Goal: Information Seeking & Learning: Learn about a topic

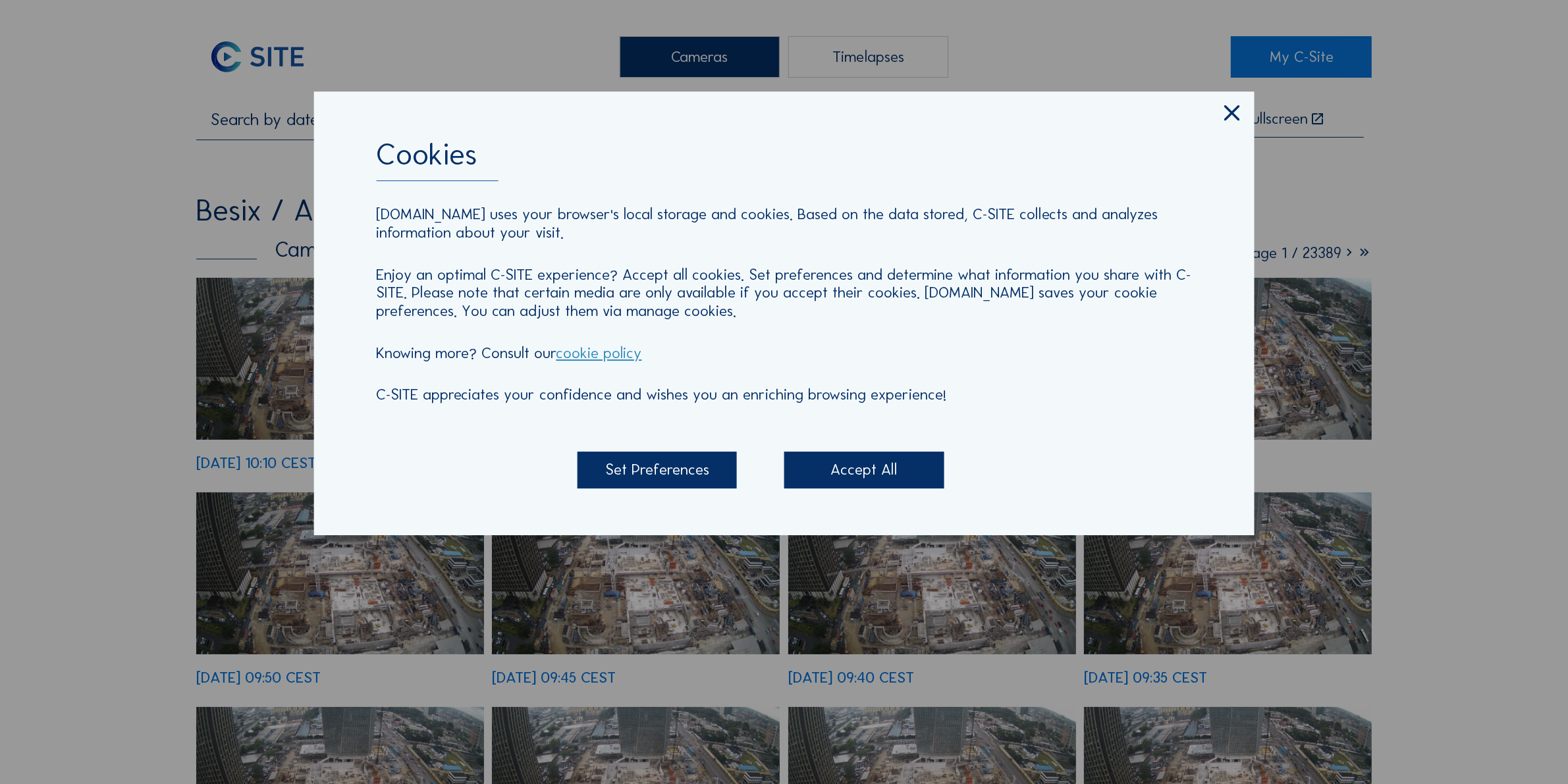
click at [1226, 112] on icon at bounding box center [1233, 113] width 26 height 26
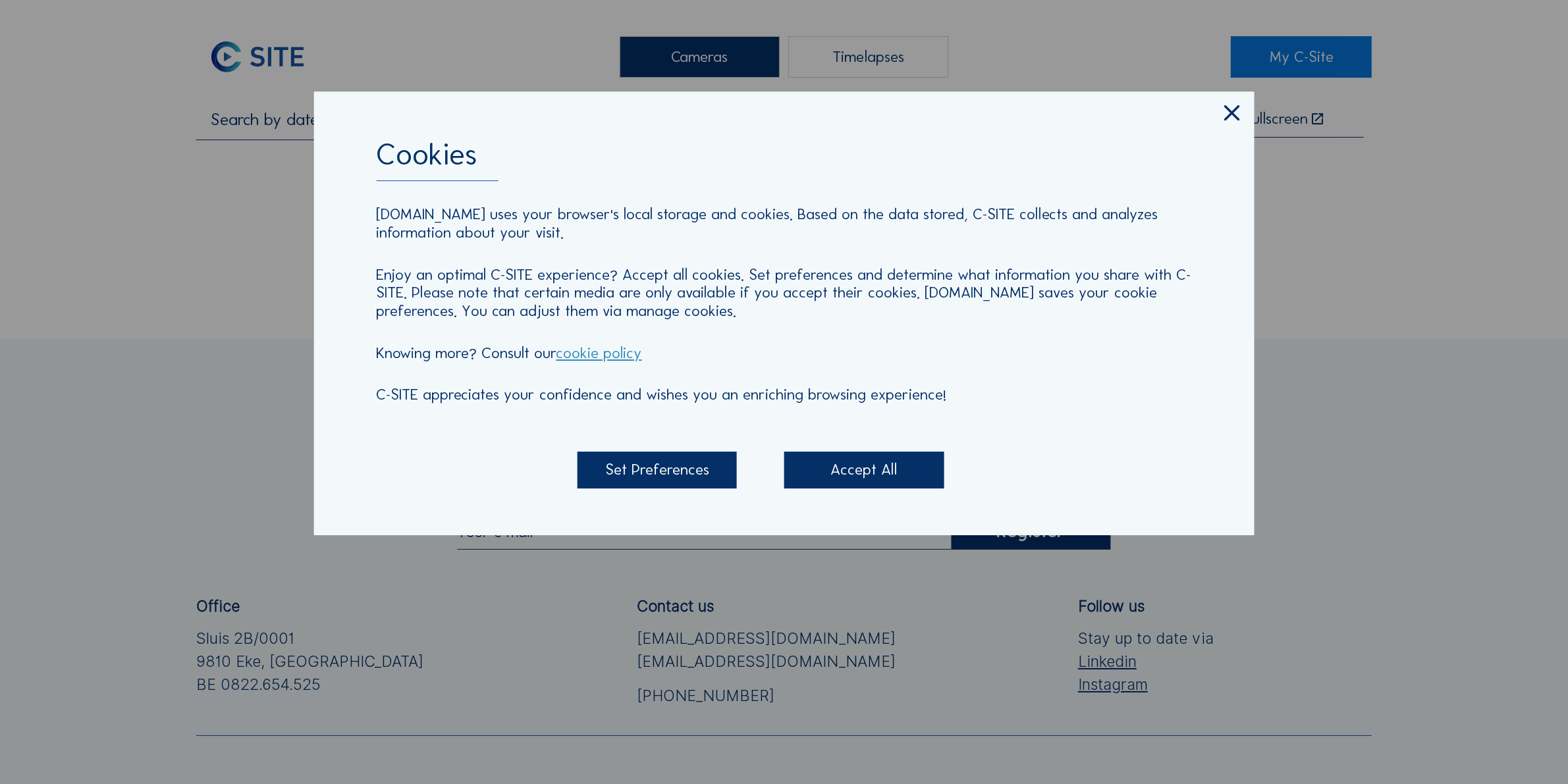
click at [1235, 122] on icon at bounding box center [1233, 113] width 26 height 26
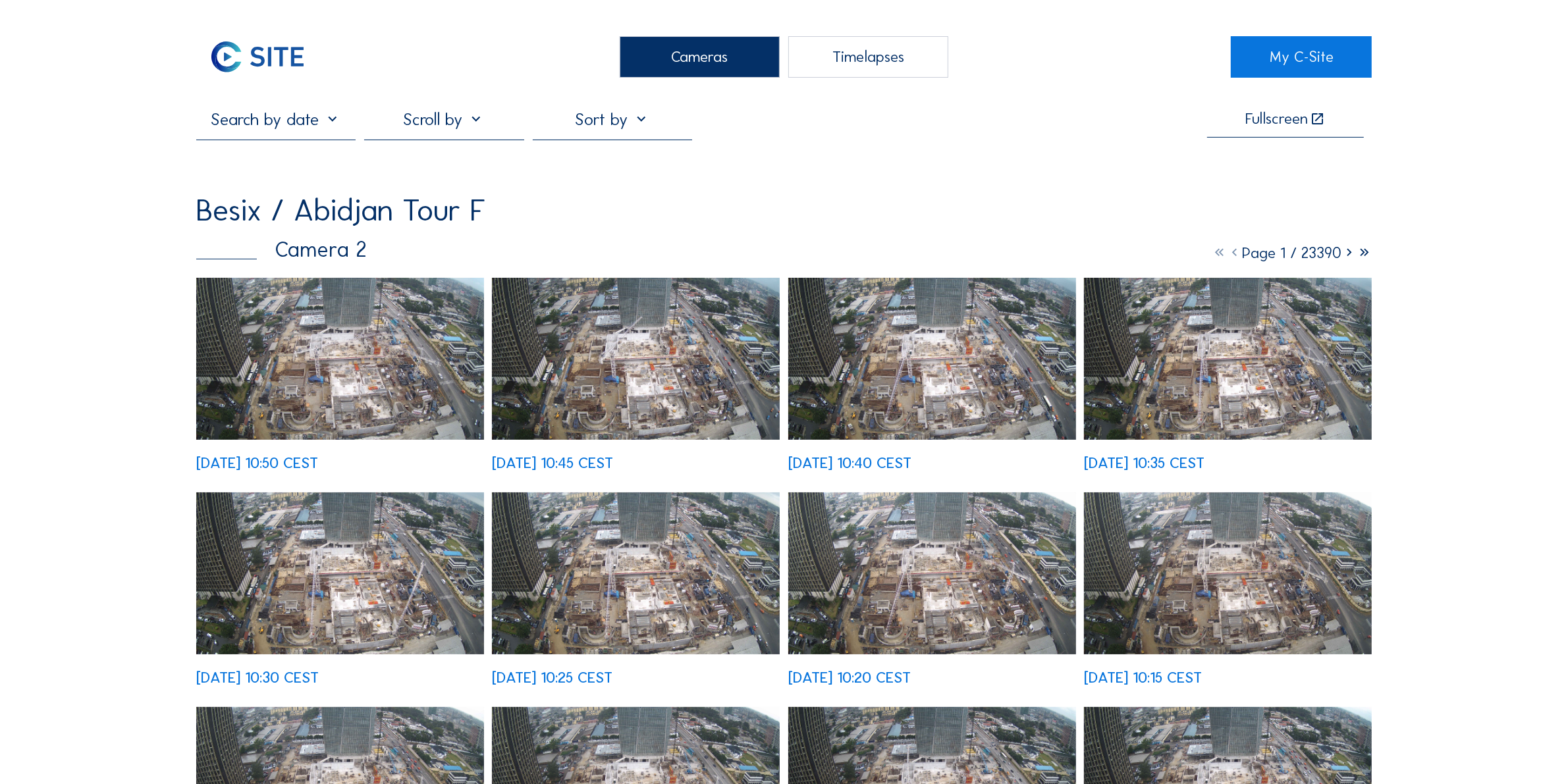
click at [427, 353] on img at bounding box center [340, 358] width 288 height 162
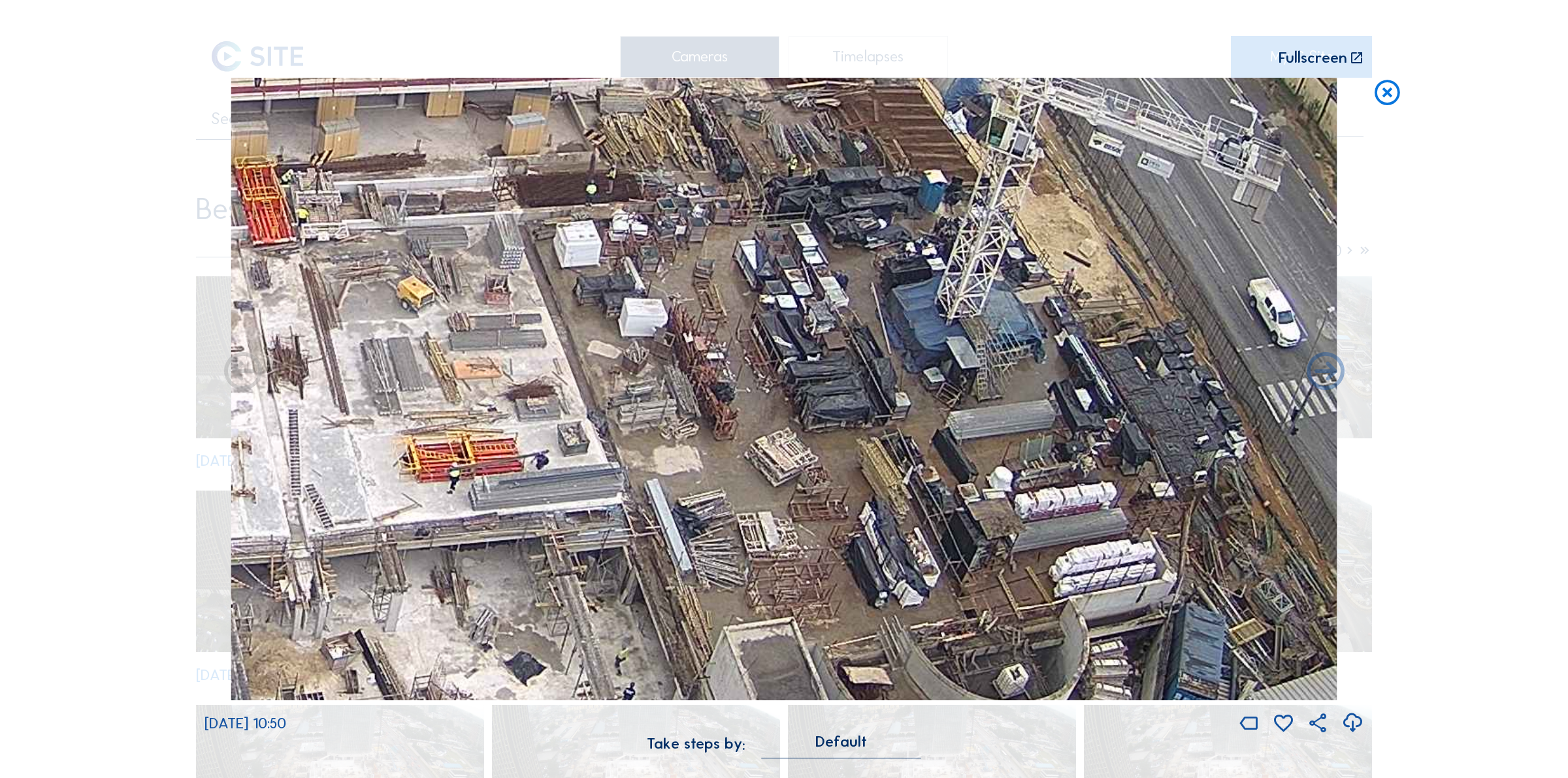
drag, startPoint x: 936, startPoint y: 407, endPoint x: 913, endPoint y: 482, distance: 78.4
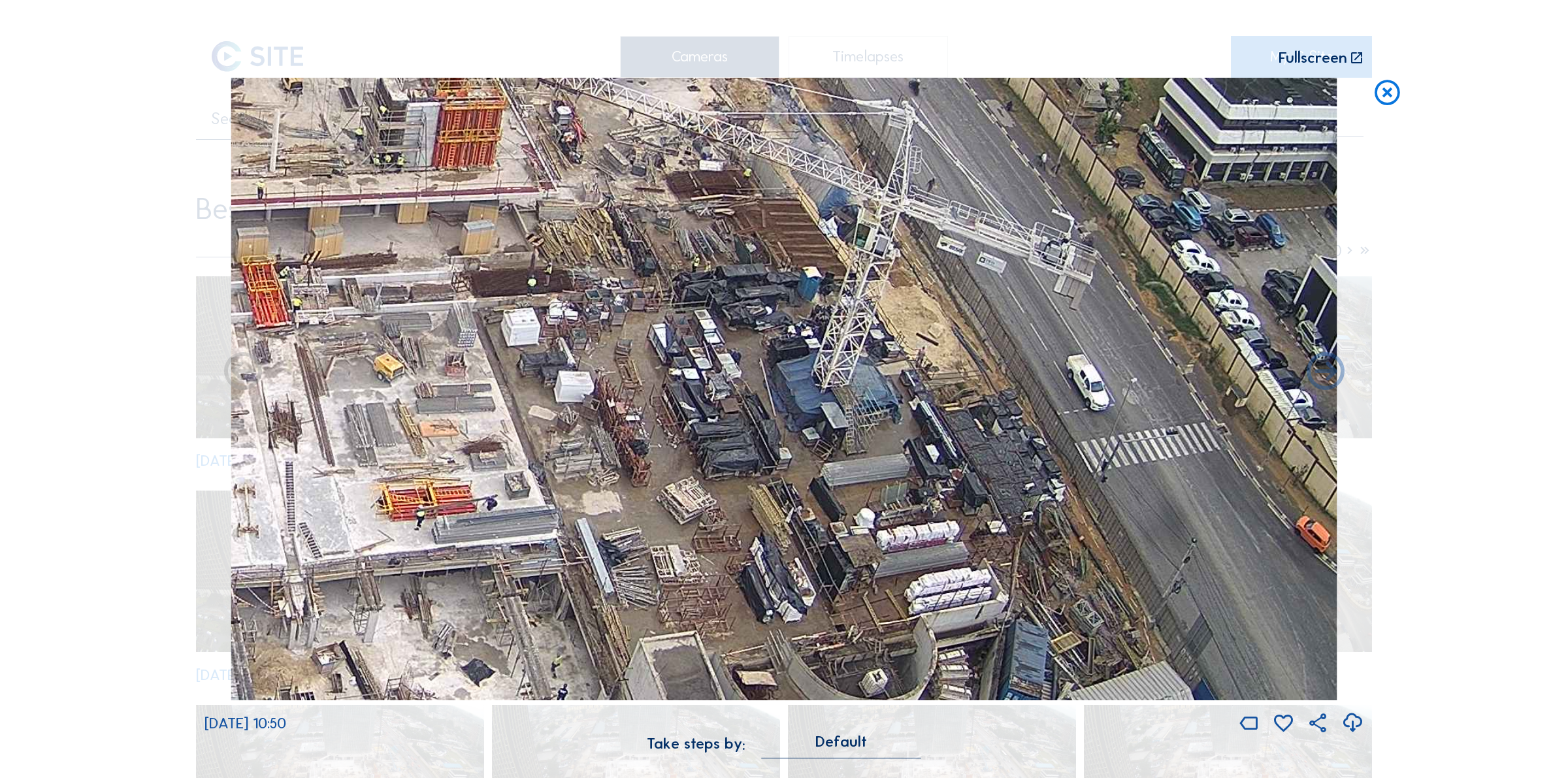
drag, startPoint x: 969, startPoint y: 374, endPoint x: 901, endPoint y: 435, distance: 91.4
click at [1380, 93] on icon at bounding box center [1387, 93] width 30 height 31
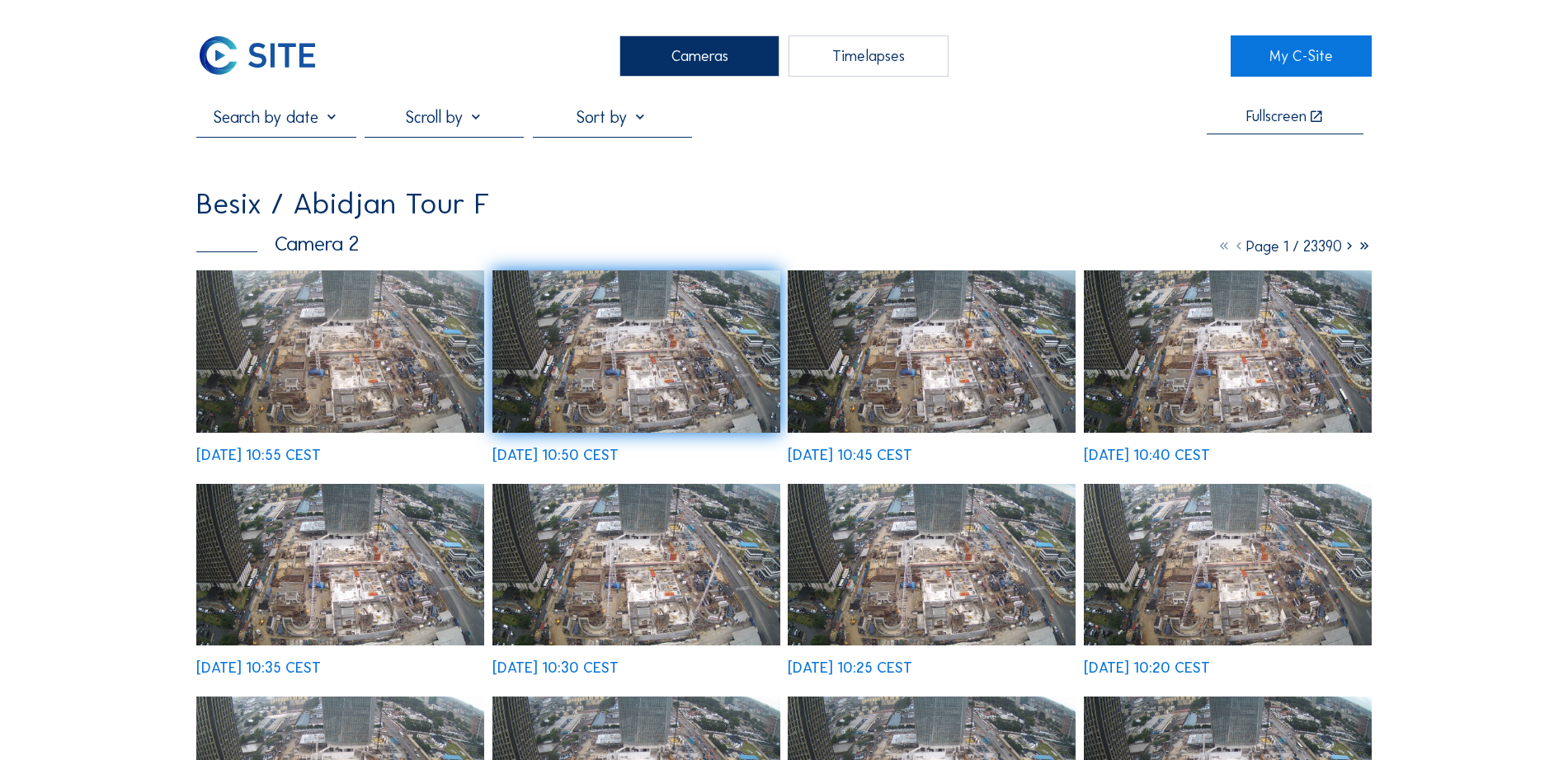
click at [393, 380] on img at bounding box center [339, 351] width 288 height 162
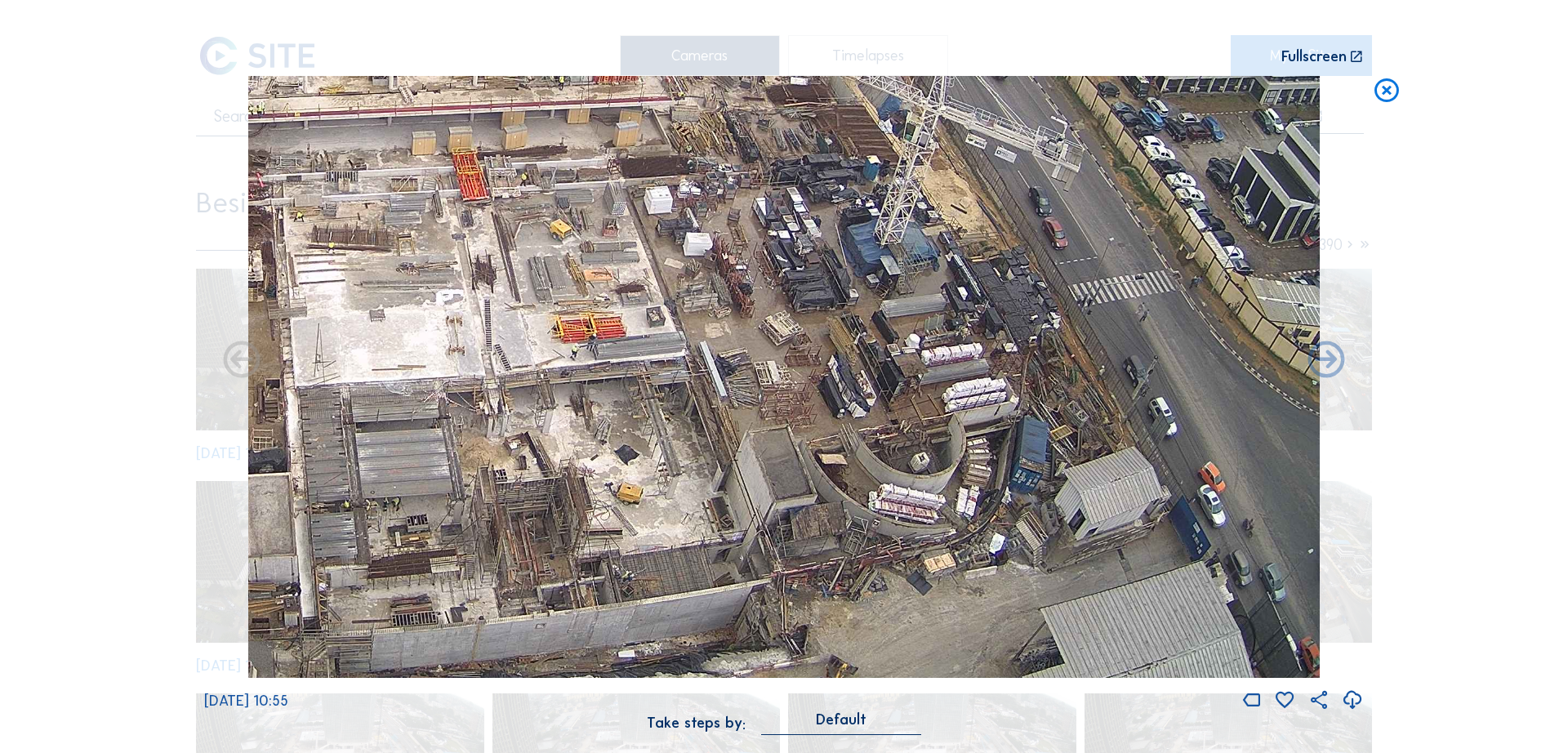
drag, startPoint x: 1114, startPoint y: 529, endPoint x: 991, endPoint y: 318, distance: 244.2
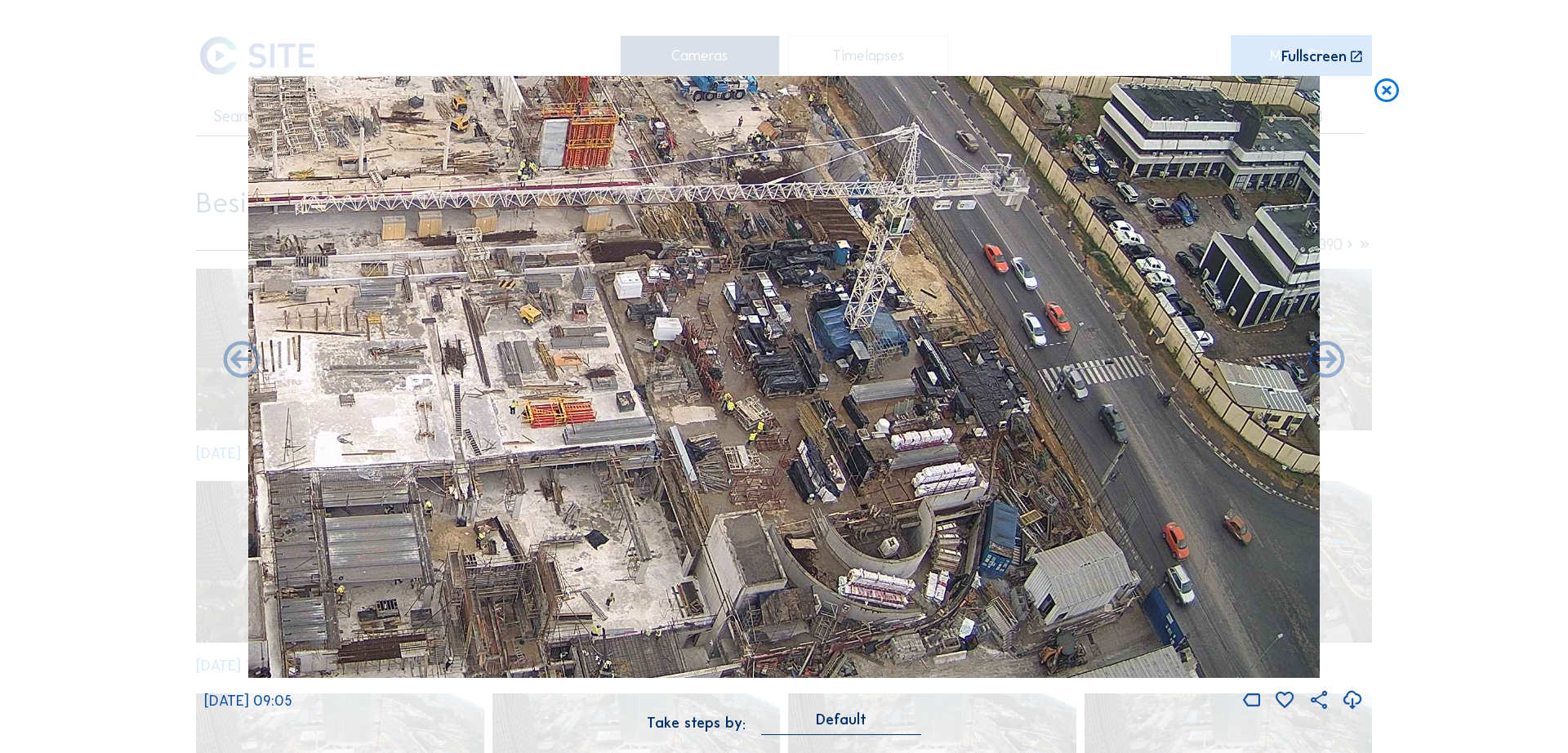
drag, startPoint x: 838, startPoint y: 225, endPoint x: 808, endPoint y: 311, distance: 91.1
